Goal: Task Accomplishment & Management: Use online tool/utility

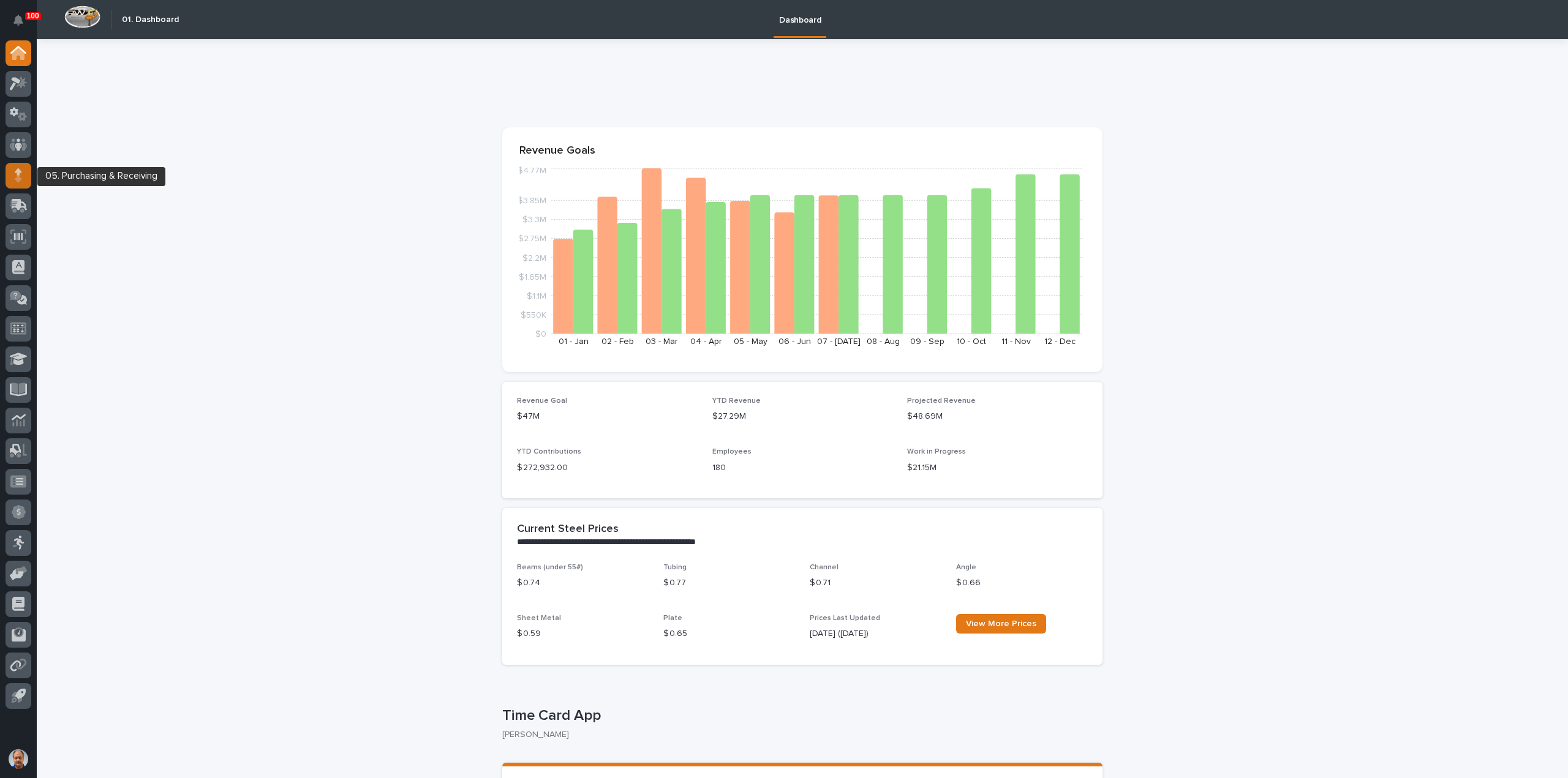
click at [19, 172] on icon at bounding box center [18, 171] width 7 height 6
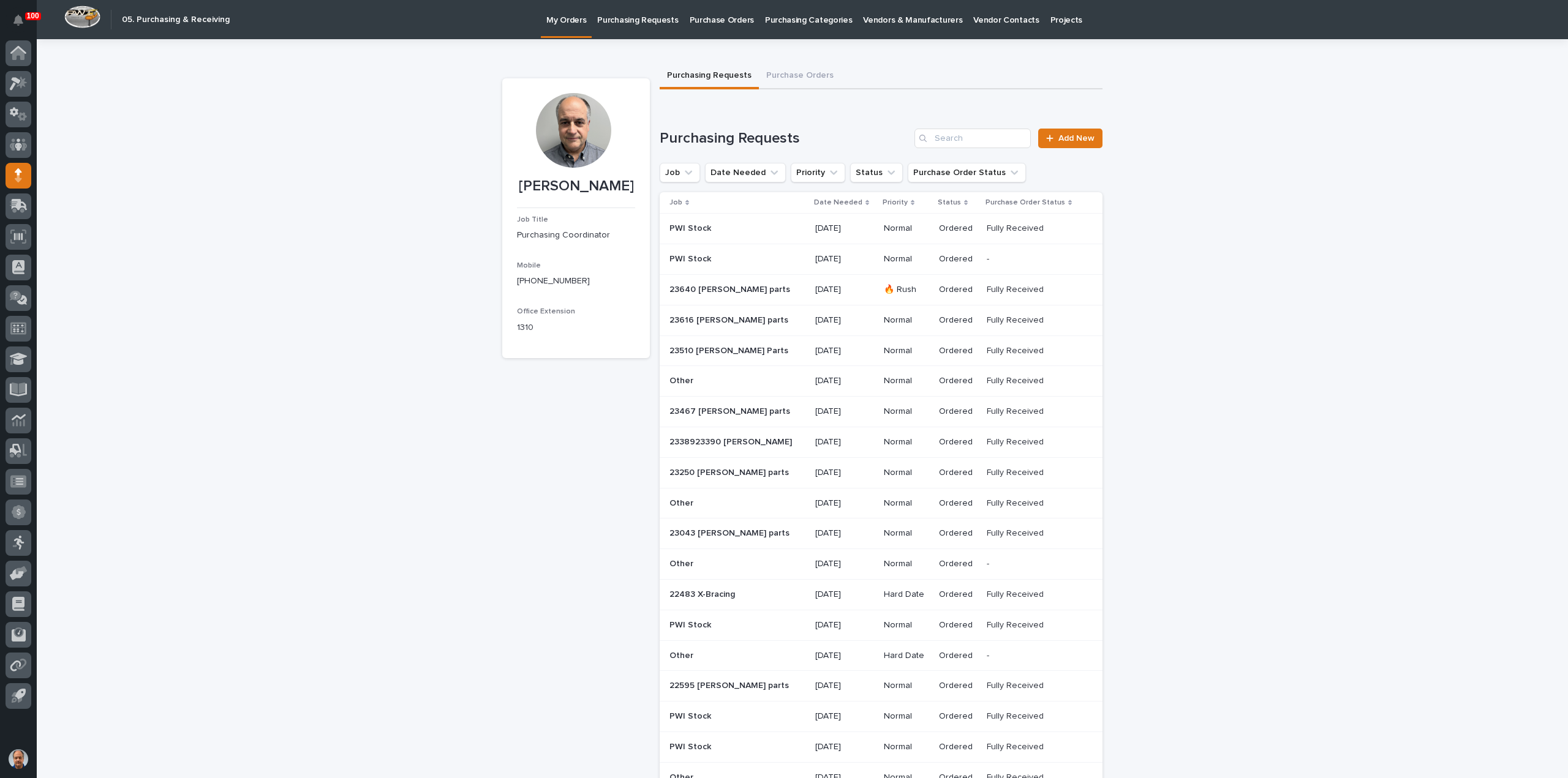
click at [640, 24] on p "Purchasing Requests" at bounding box center [637, 13] width 81 height 26
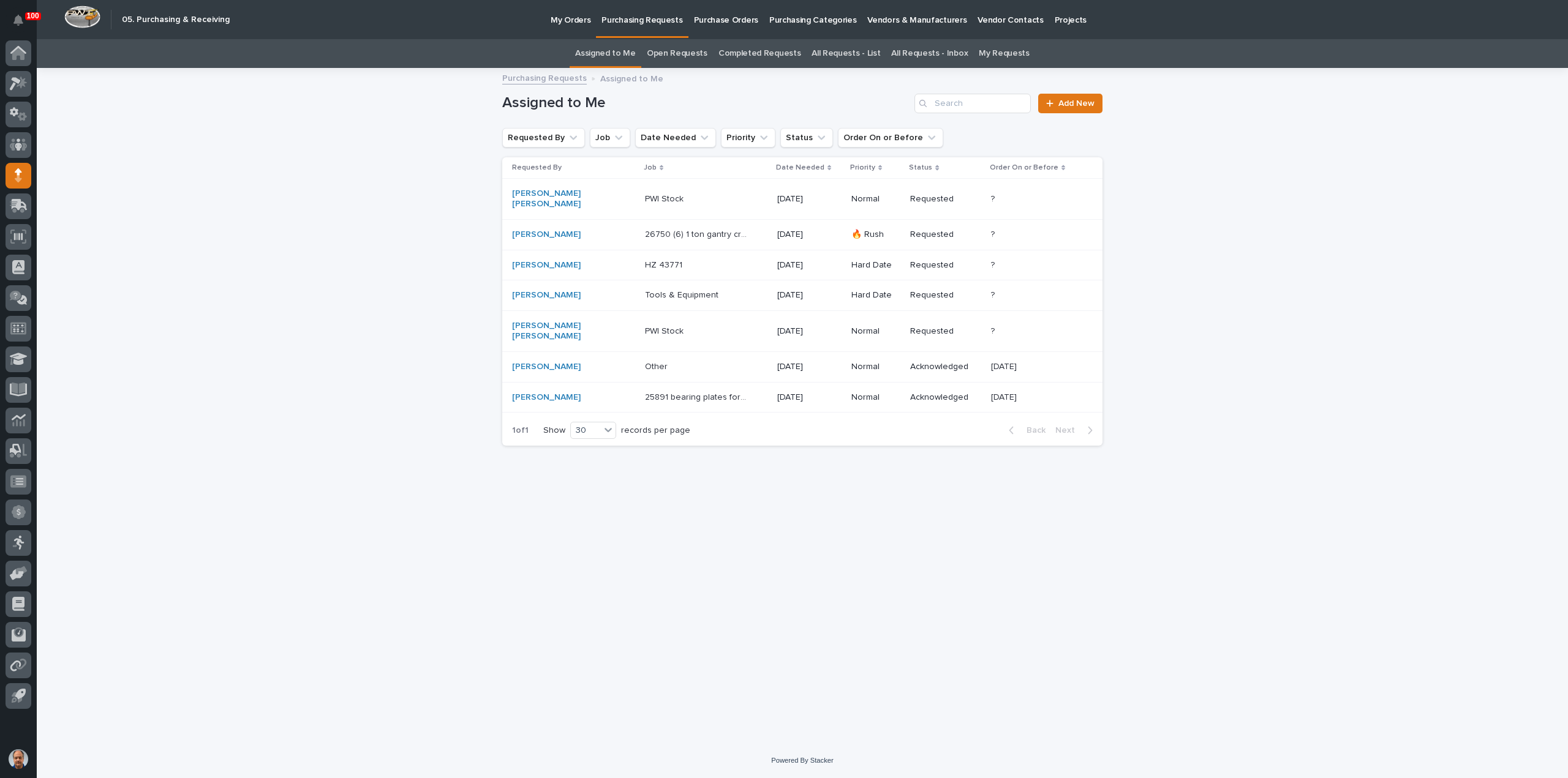
click at [645, 362] on p at bounding box center [696, 367] width 103 height 10
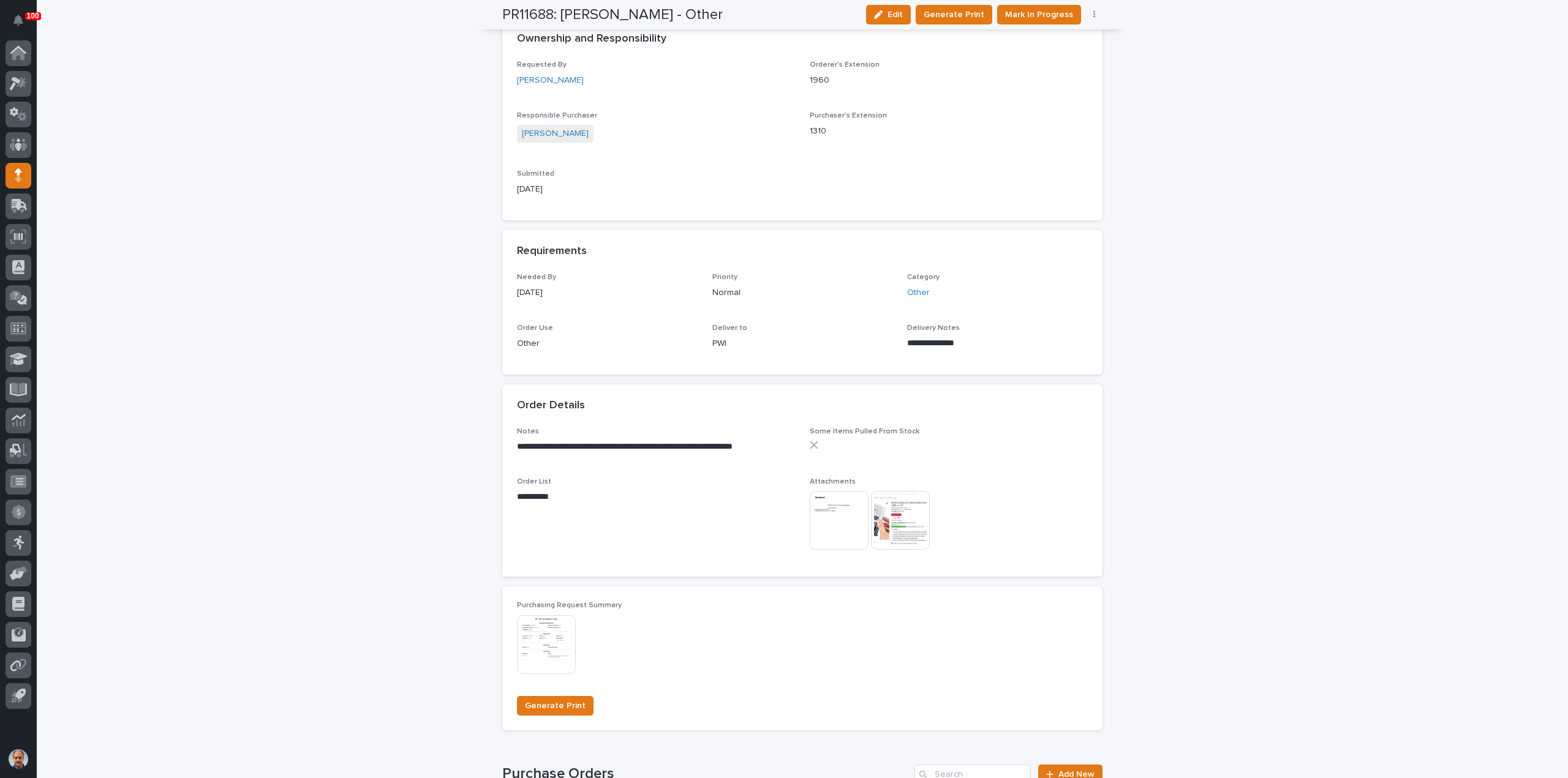
scroll to position [429, 0]
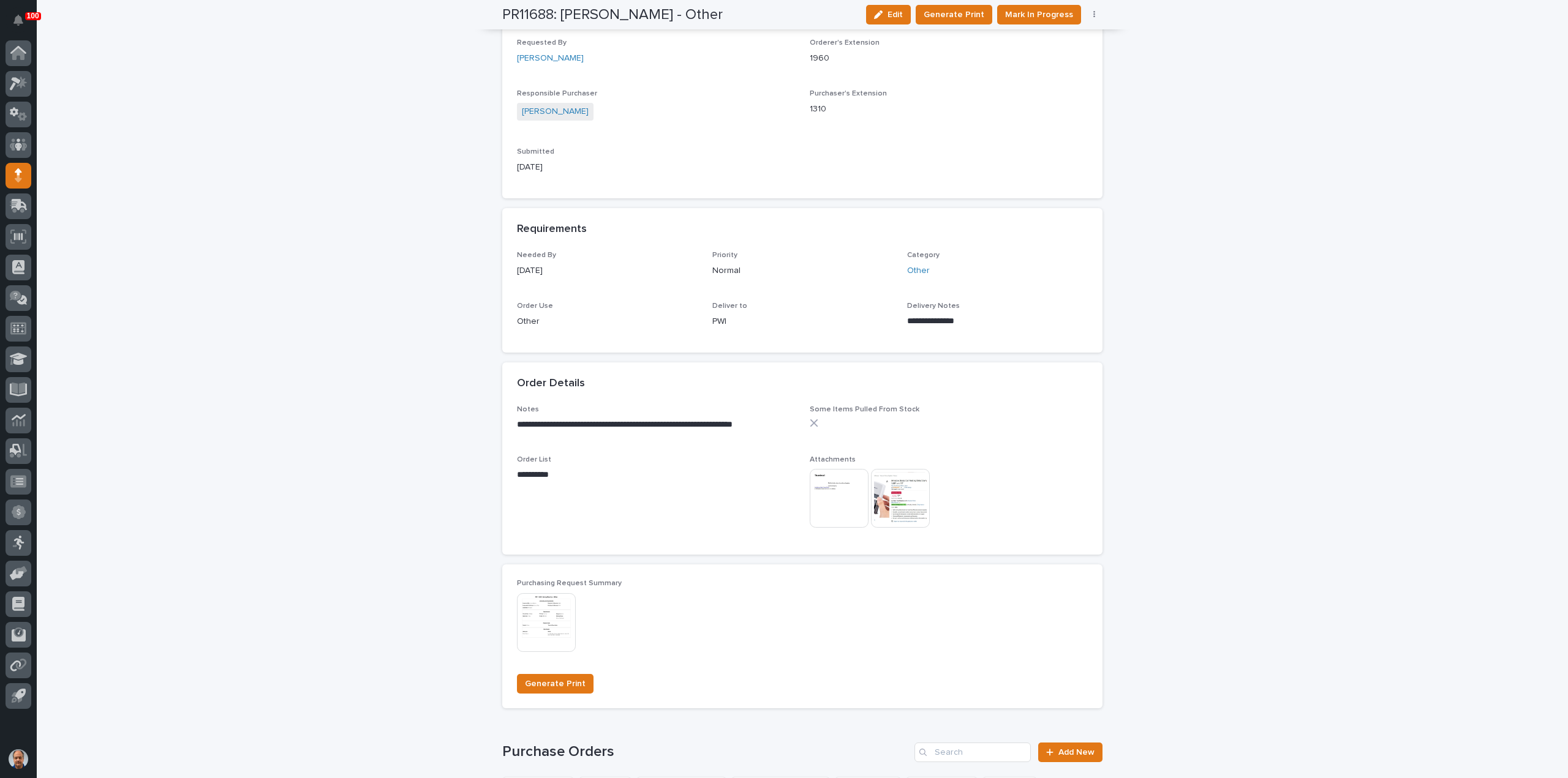
click at [842, 493] on img at bounding box center [839, 498] width 59 height 59
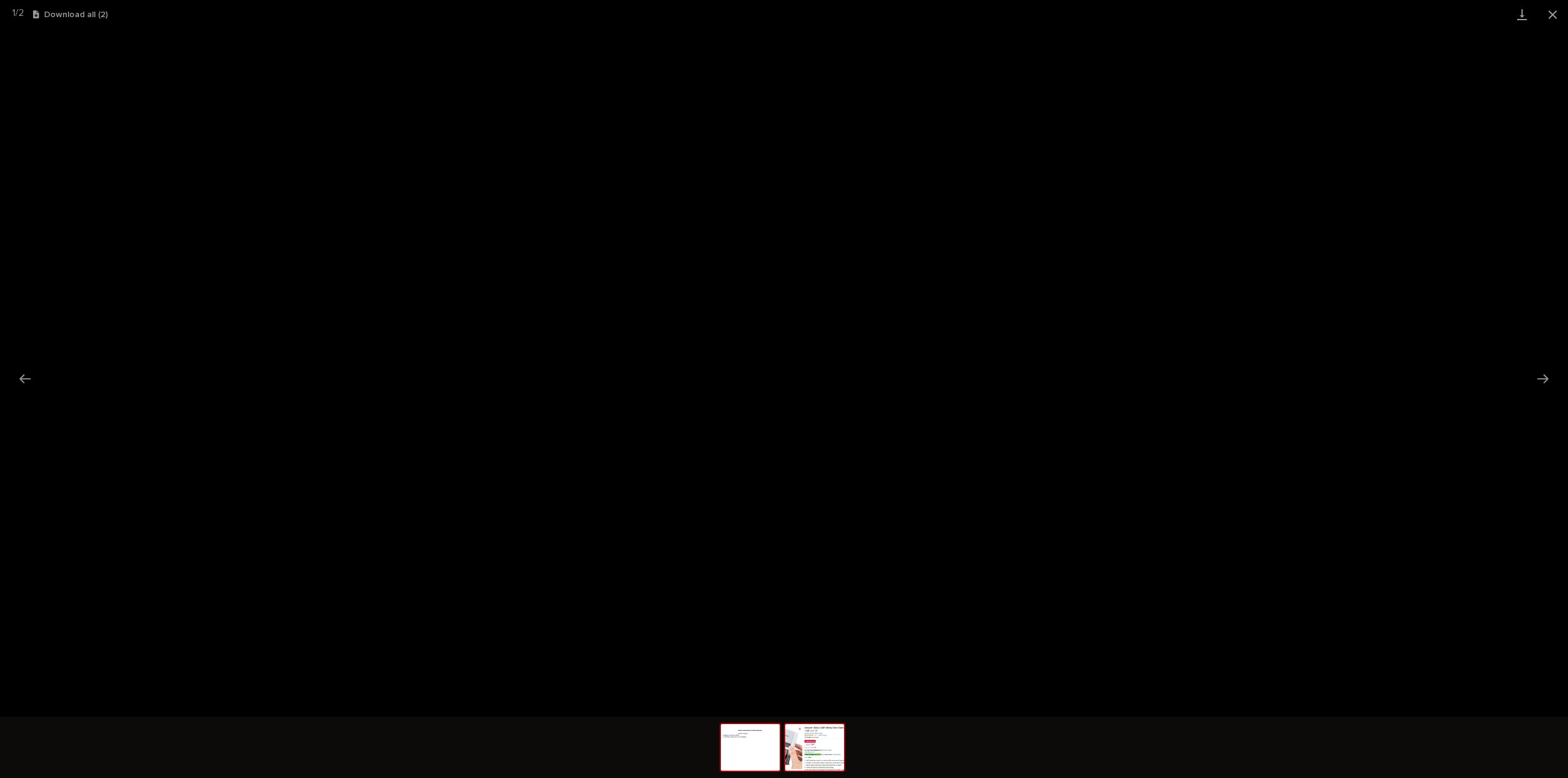
click at [822, 729] on img at bounding box center [814, 748] width 59 height 46
